Goal: Task Accomplishment & Management: Manage account settings

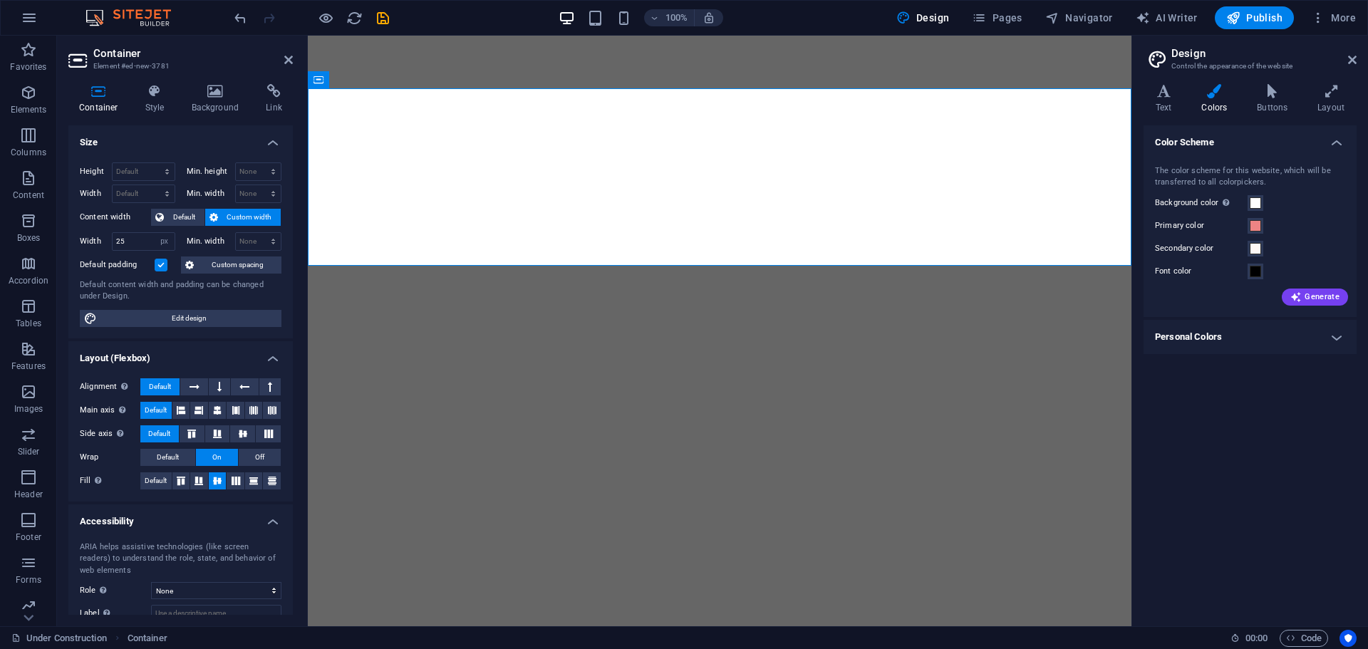
select select "px"
click at [24, 25] on icon "button" at bounding box center [29, 17] width 17 height 17
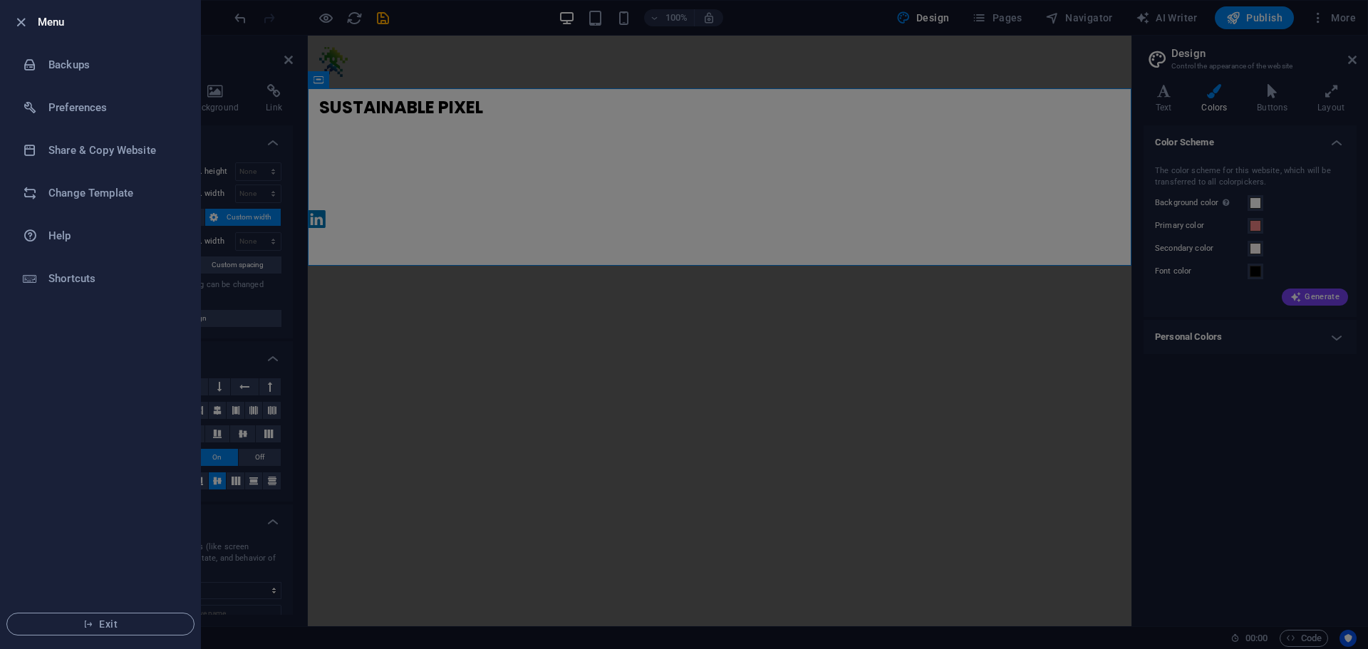
click at [11, 21] on li "Menu" at bounding box center [101, 22] width 200 height 43
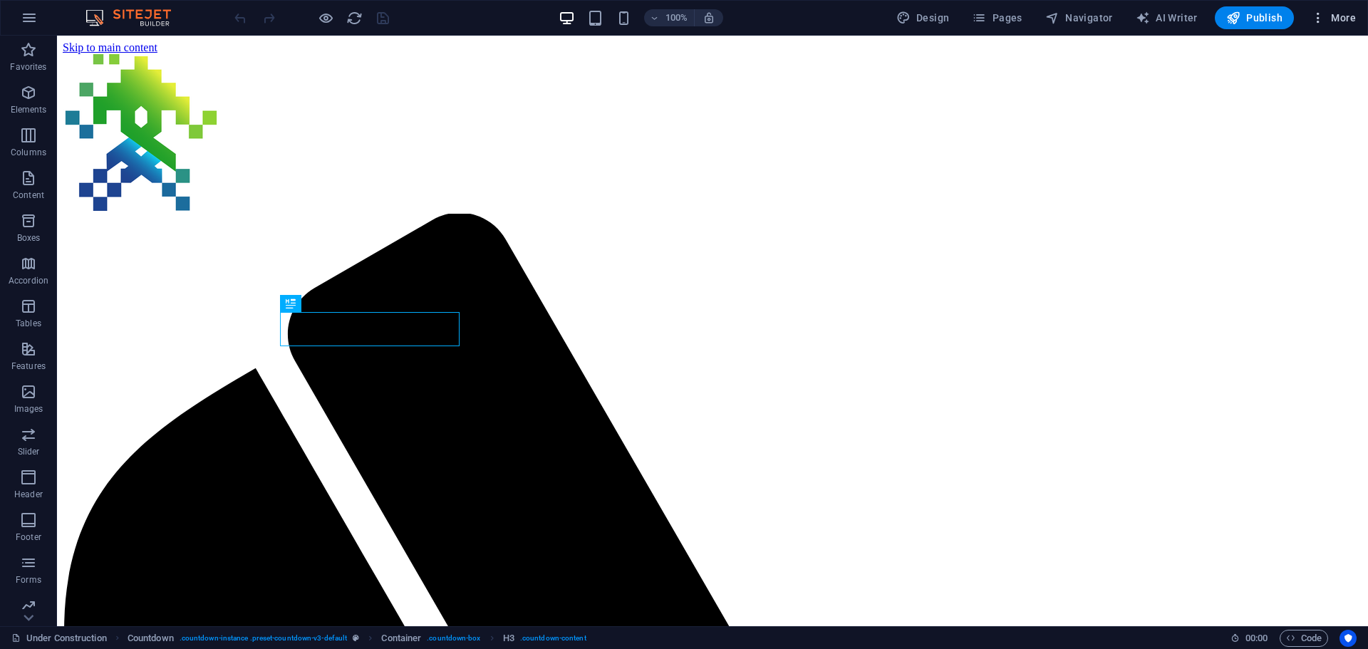
click at [1335, 17] on span "More" at bounding box center [1333, 18] width 45 height 14
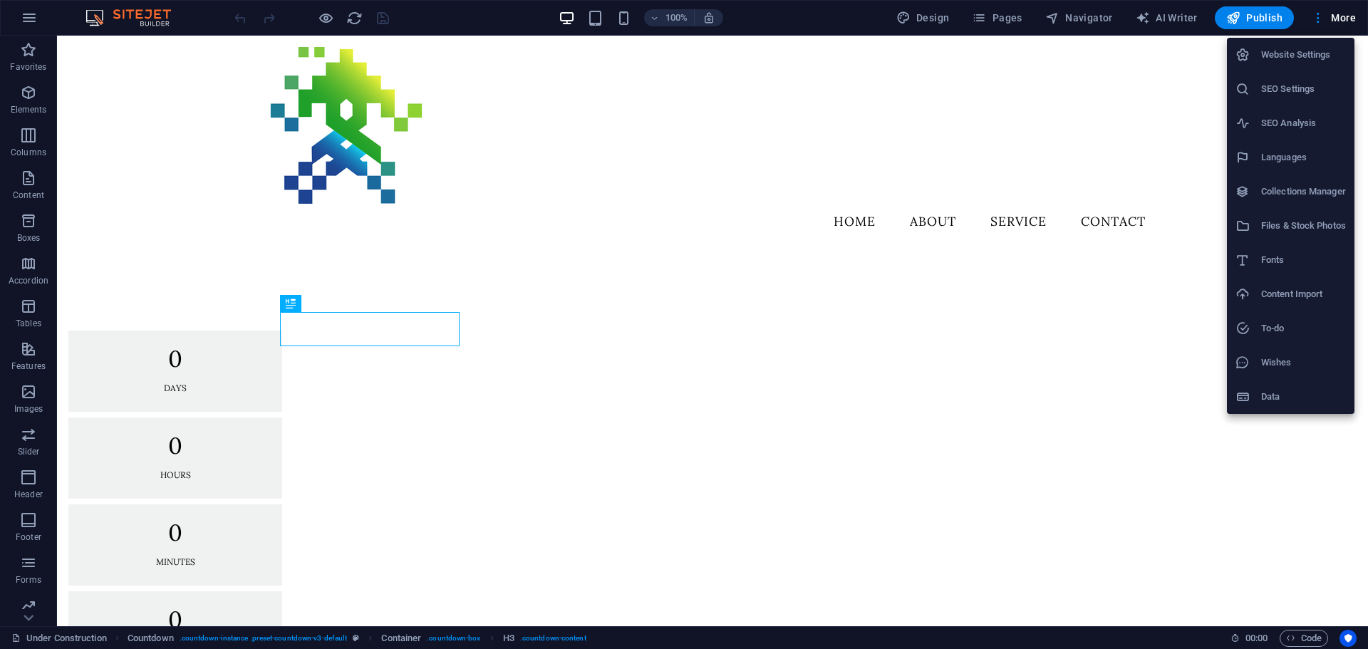
click at [1276, 51] on h6 "Website Settings" at bounding box center [1303, 54] width 85 height 17
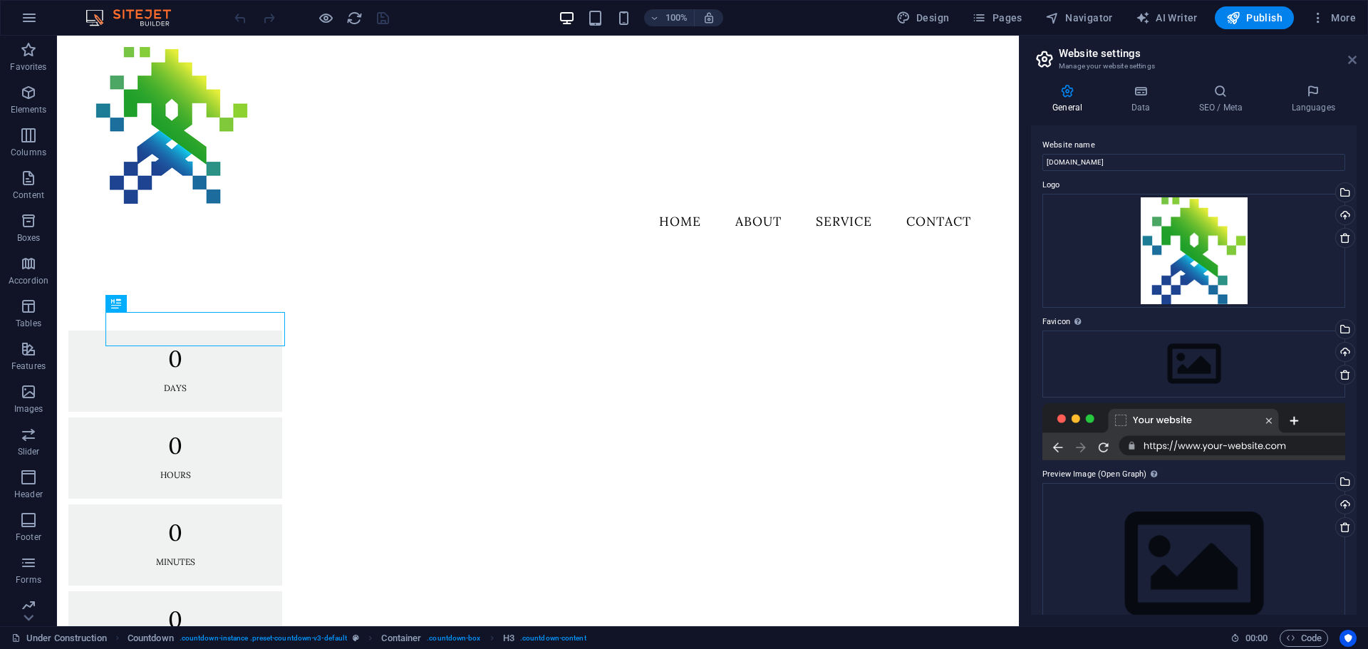
click at [1350, 64] on icon at bounding box center [1352, 59] width 9 height 11
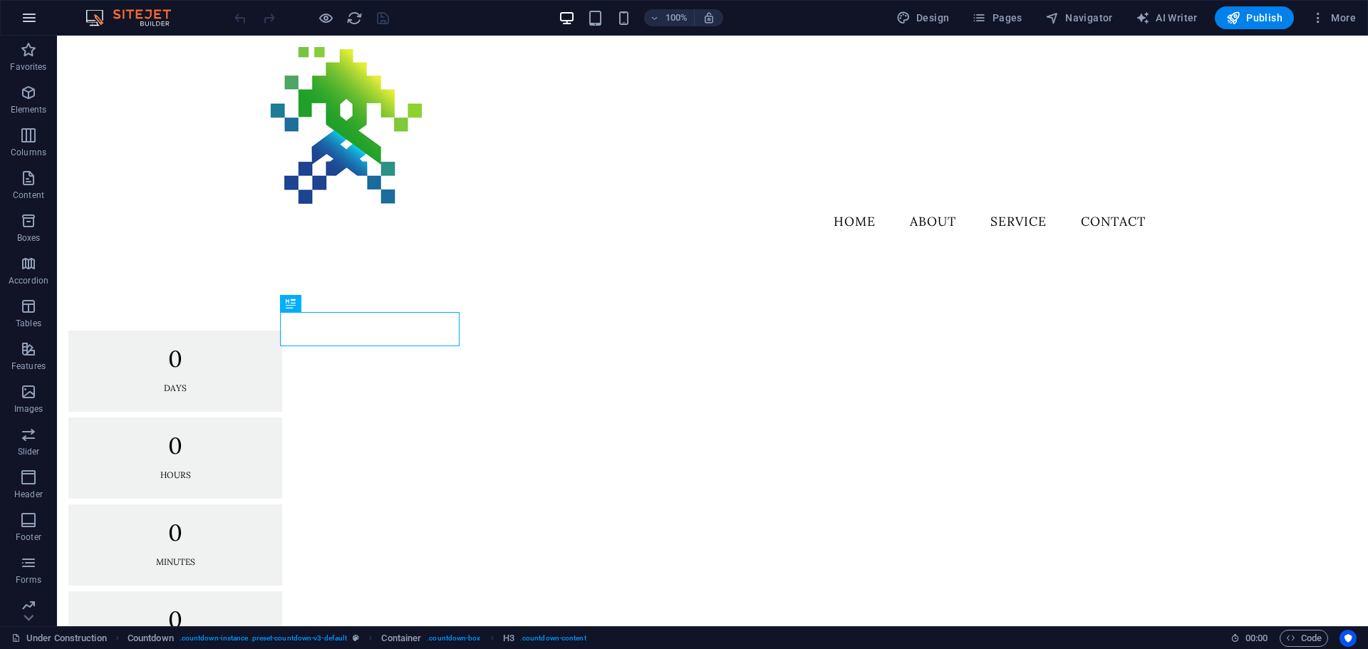
click at [26, 21] on icon "button" at bounding box center [29, 17] width 17 height 17
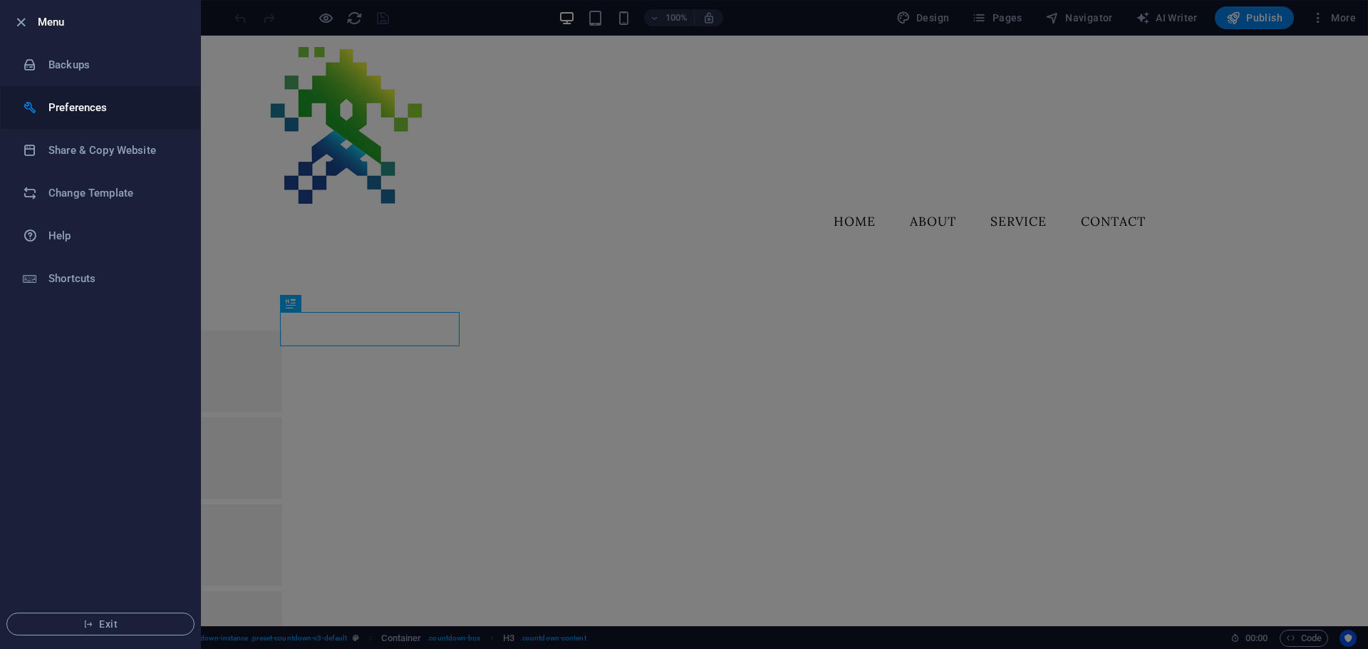
click at [113, 113] on h6 "Preferences" at bounding box center [114, 107] width 132 height 17
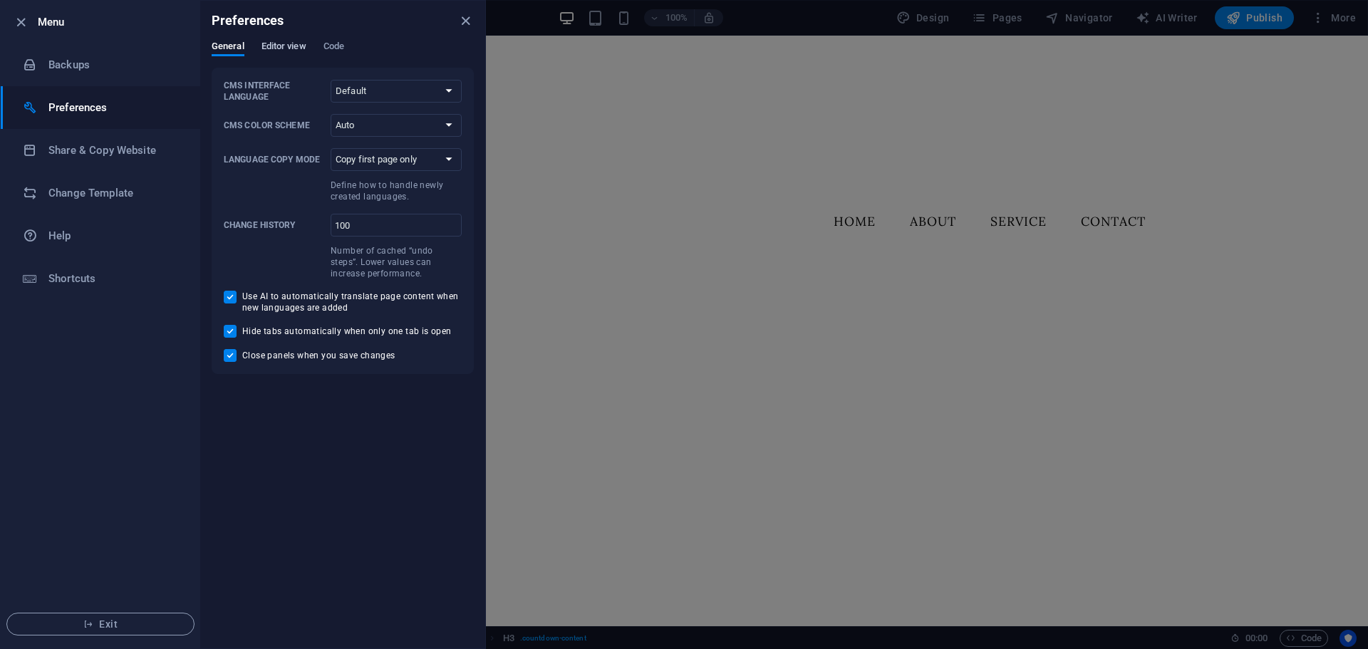
click at [297, 42] on span "Editor view" at bounding box center [283, 48] width 45 height 20
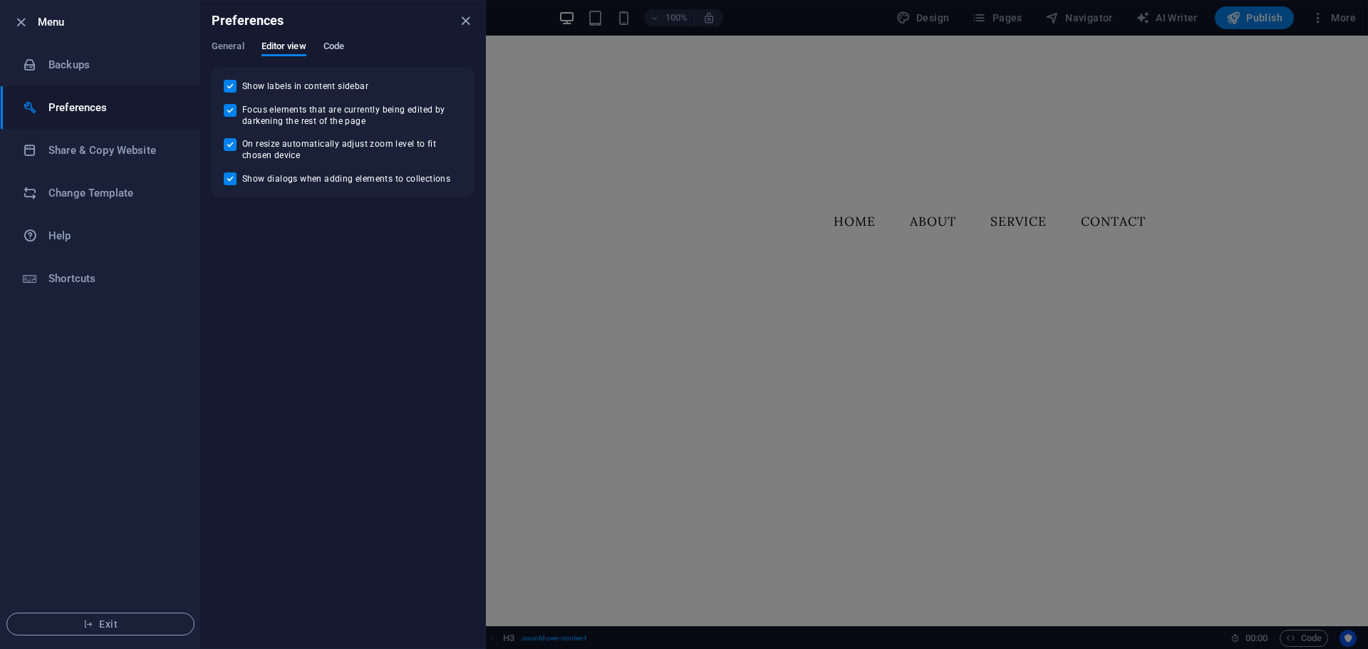
click at [343, 51] on span "Code" at bounding box center [333, 48] width 21 height 20
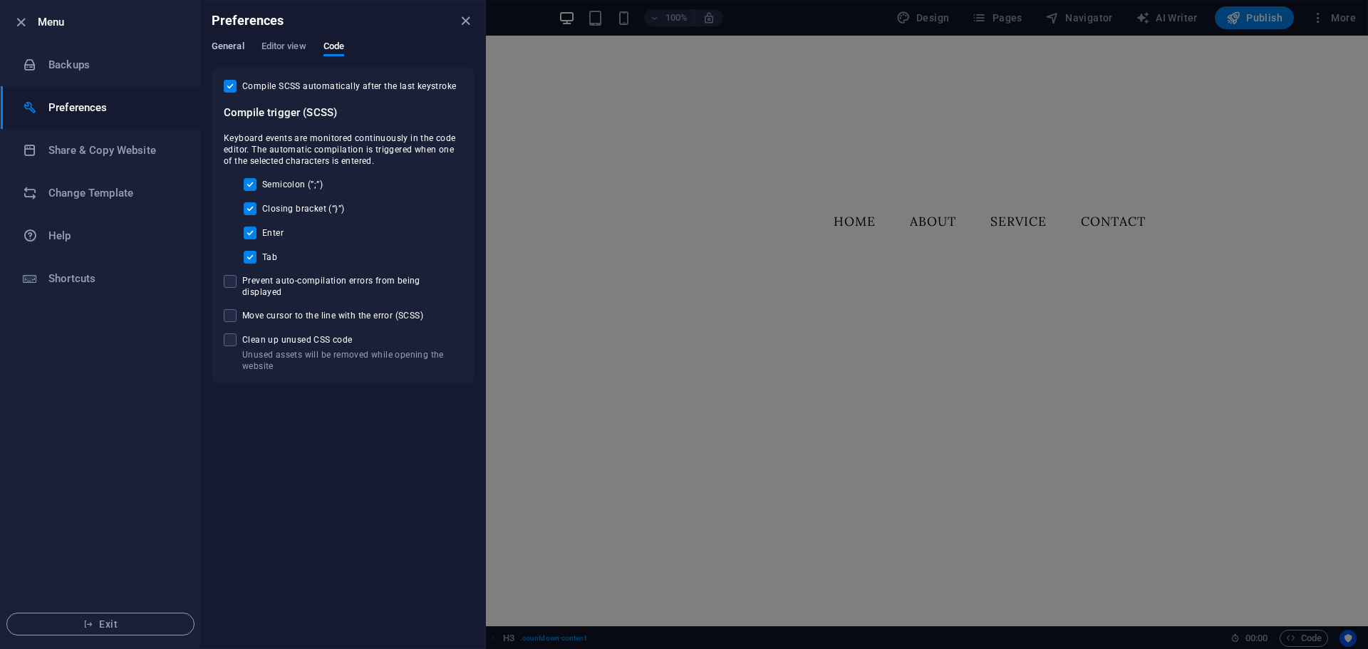
click at [231, 41] on span "General" at bounding box center [228, 48] width 33 height 20
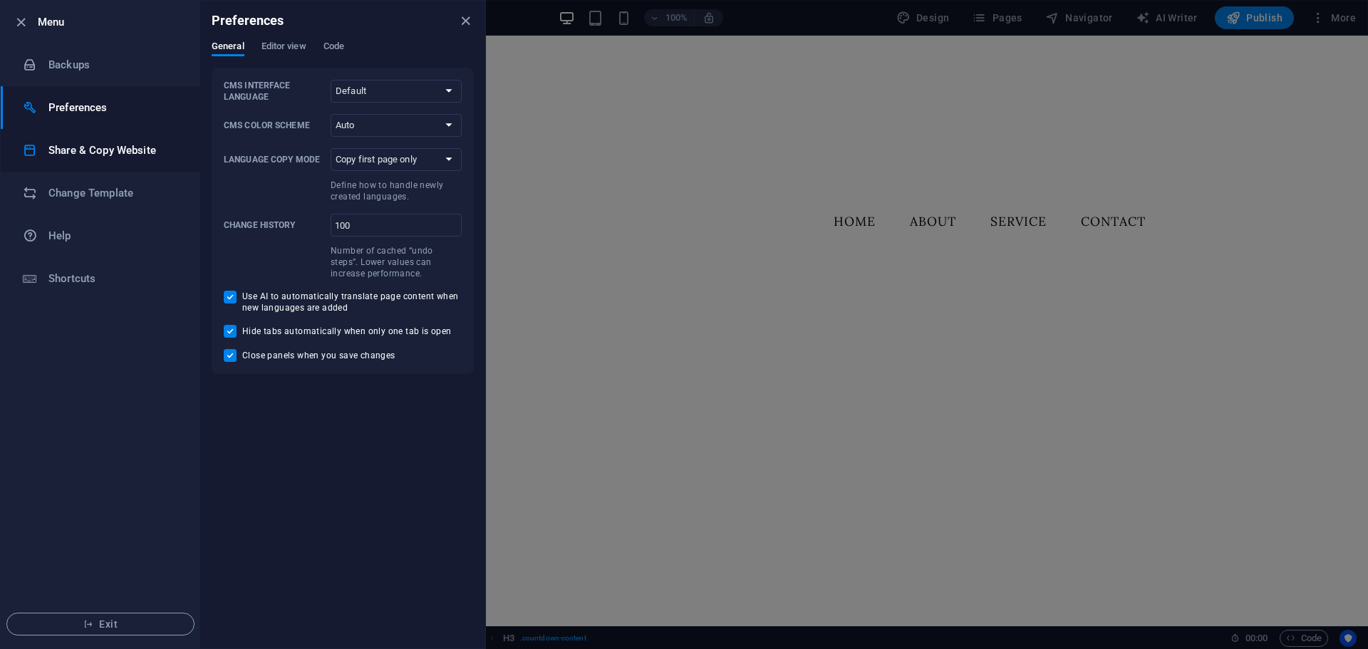
click at [134, 160] on li "Share & Copy Website" at bounding box center [101, 150] width 200 height 43
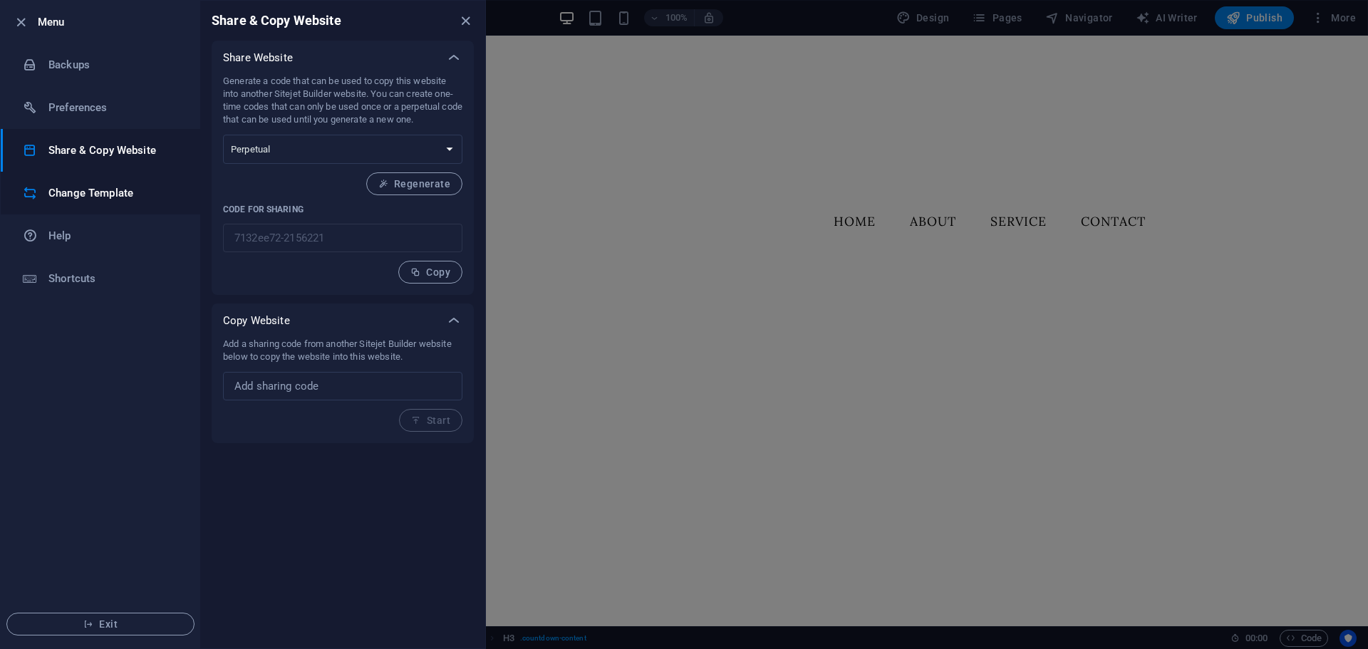
click at [100, 195] on h6 "Change Template" at bounding box center [114, 193] width 132 height 17
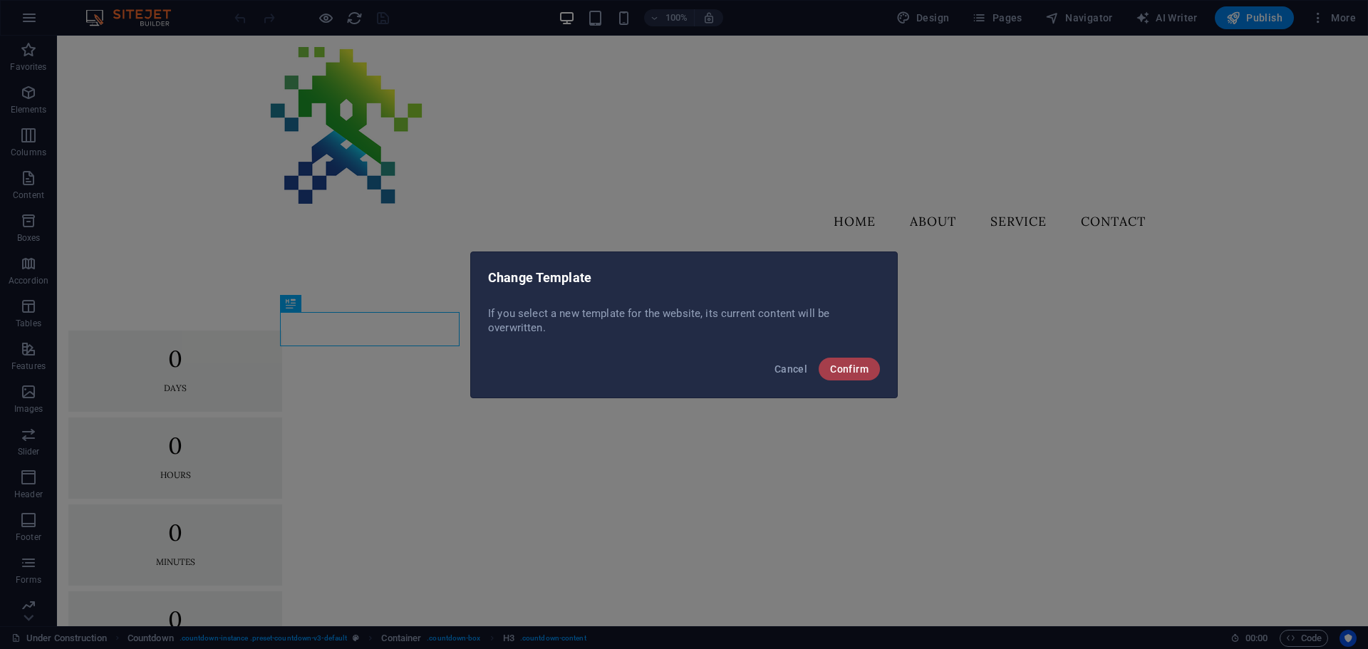
click at [835, 362] on button "Confirm" at bounding box center [849, 369] width 61 height 23
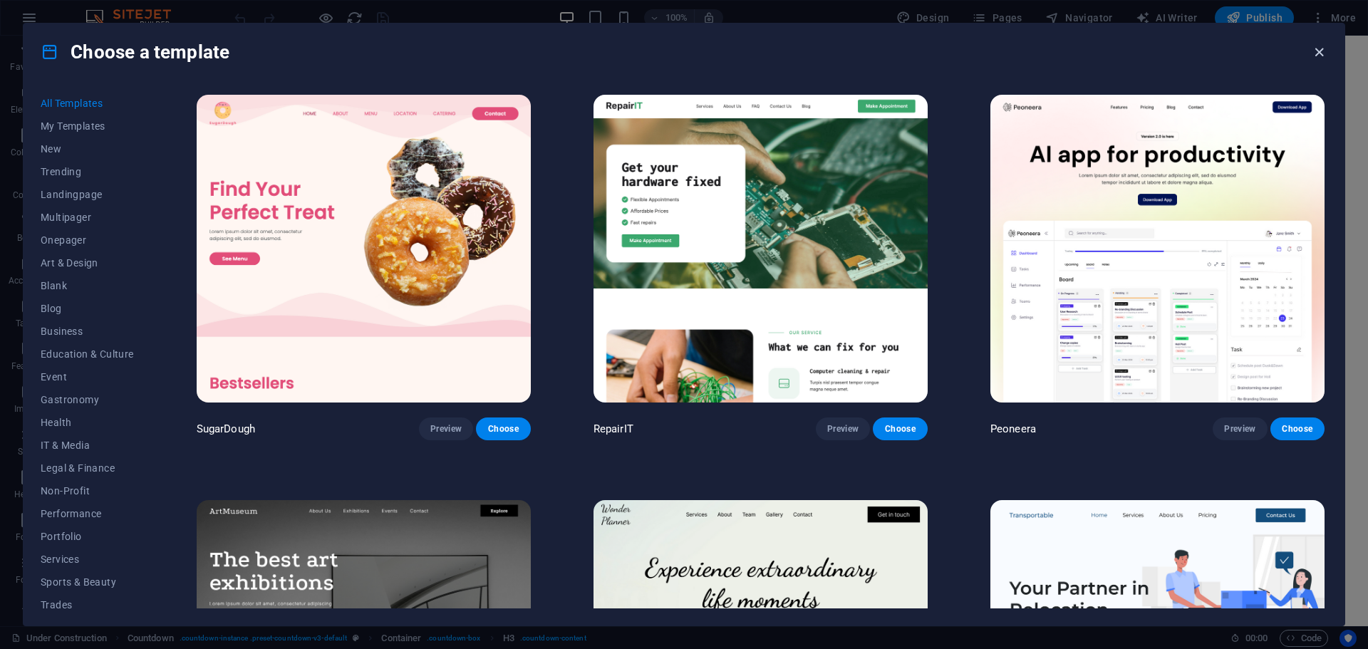
click at [1318, 54] on icon "button" at bounding box center [1319, 52] width 16 height 16
